Goal: Task Accomplishment & Management: Complete application form

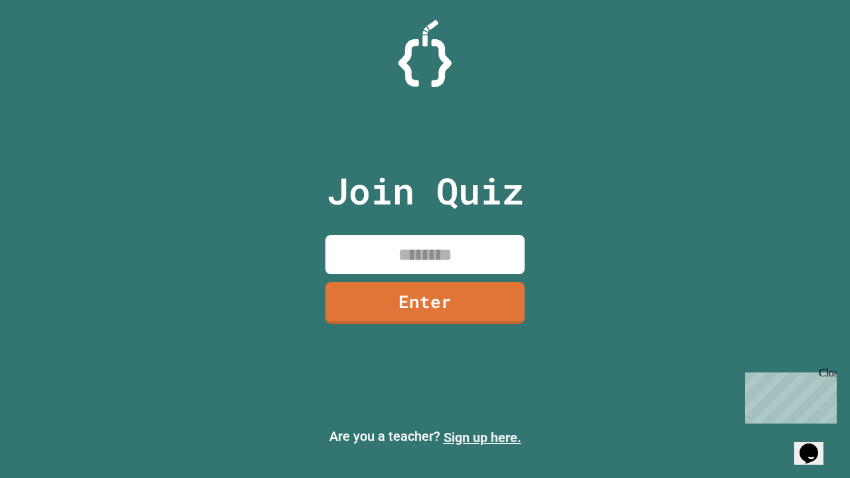
click at [482, 438] on link "Sign up here." at bounding box center [483, 438] width 78 height 16
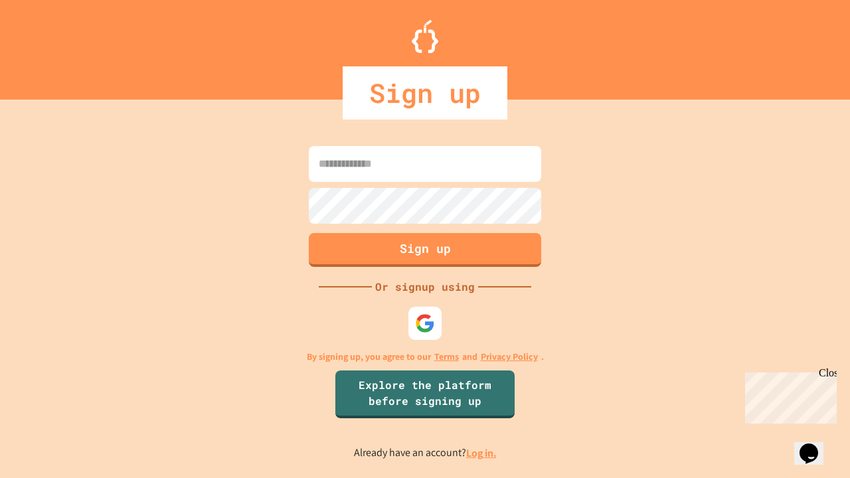
click at [482, 453] on link "Log in." at bounding box center [481, 453] width 31 height 14
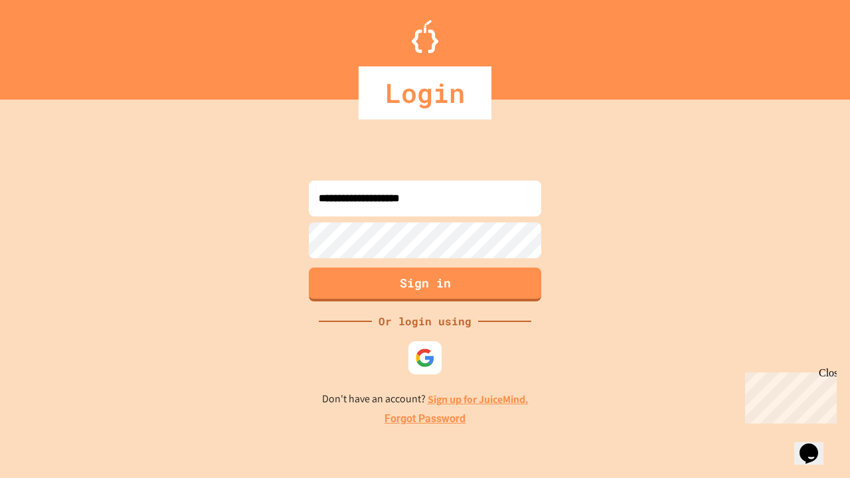
type input "**********"
